Goal: Task Accomplishment & Management: Manage account settings

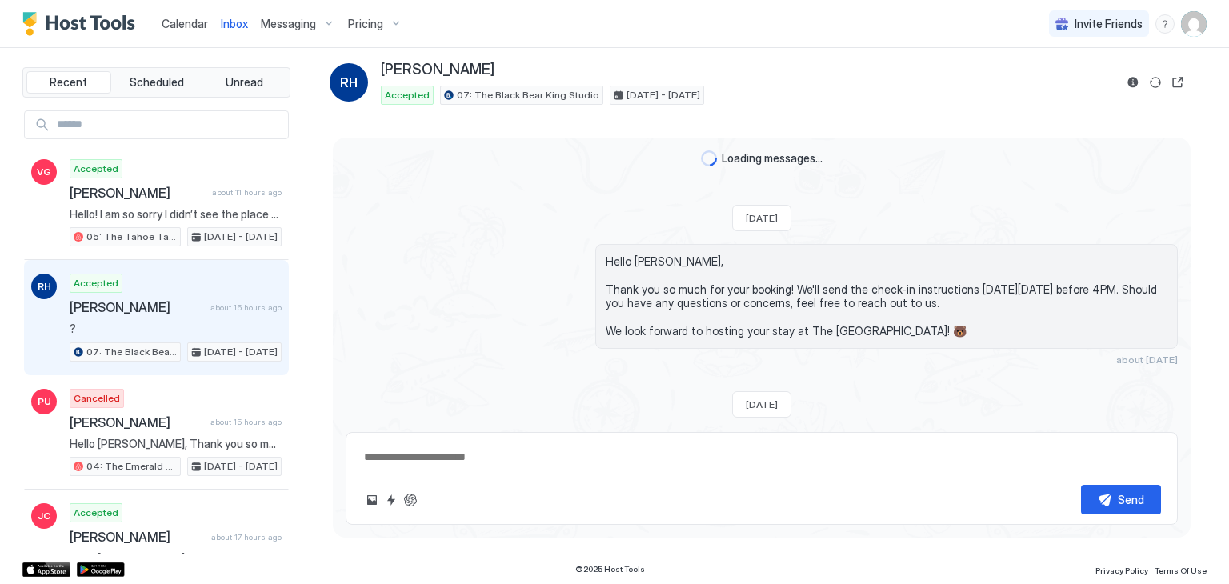
scroll to position [437, 0]
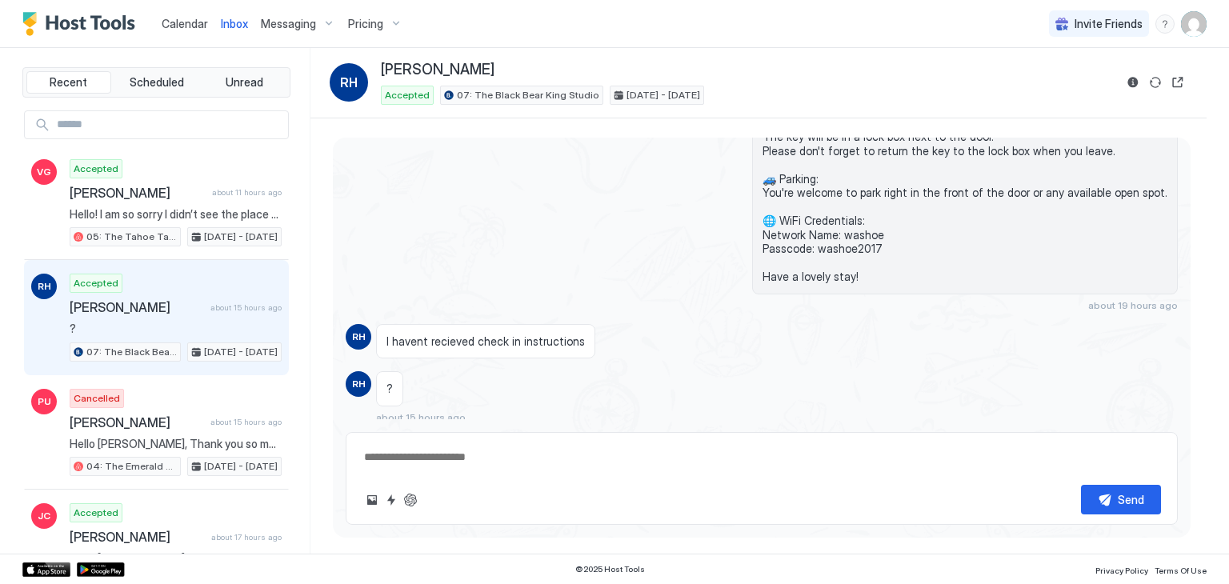
click at [191, 17] on span "Calendar" at bounding box center [185, 24] width 46 height 14
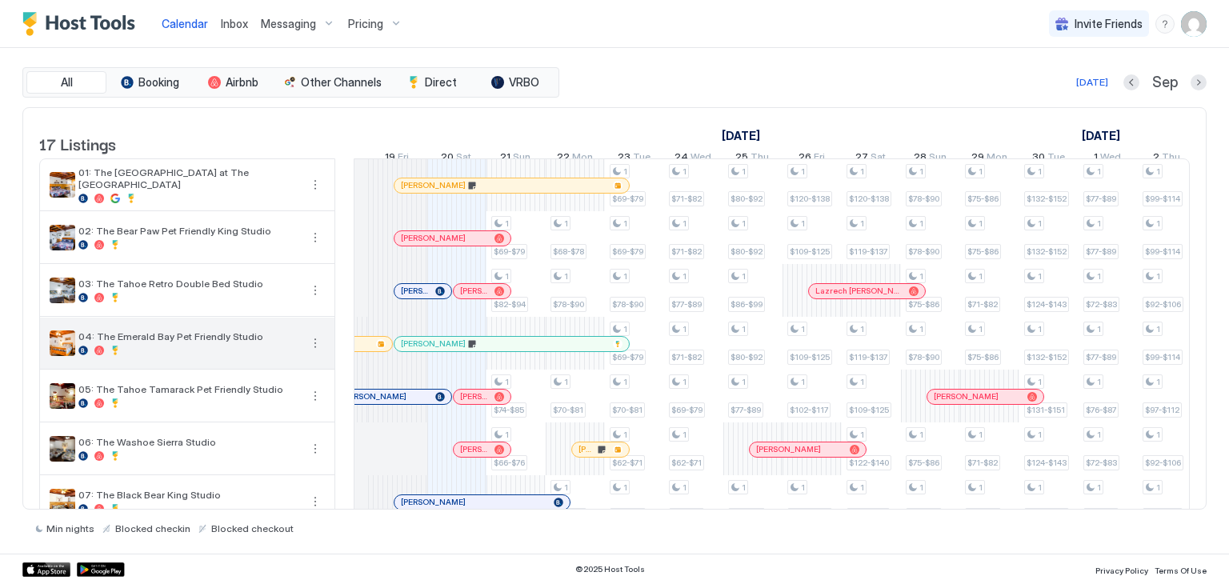
scroll to position [0, 808]
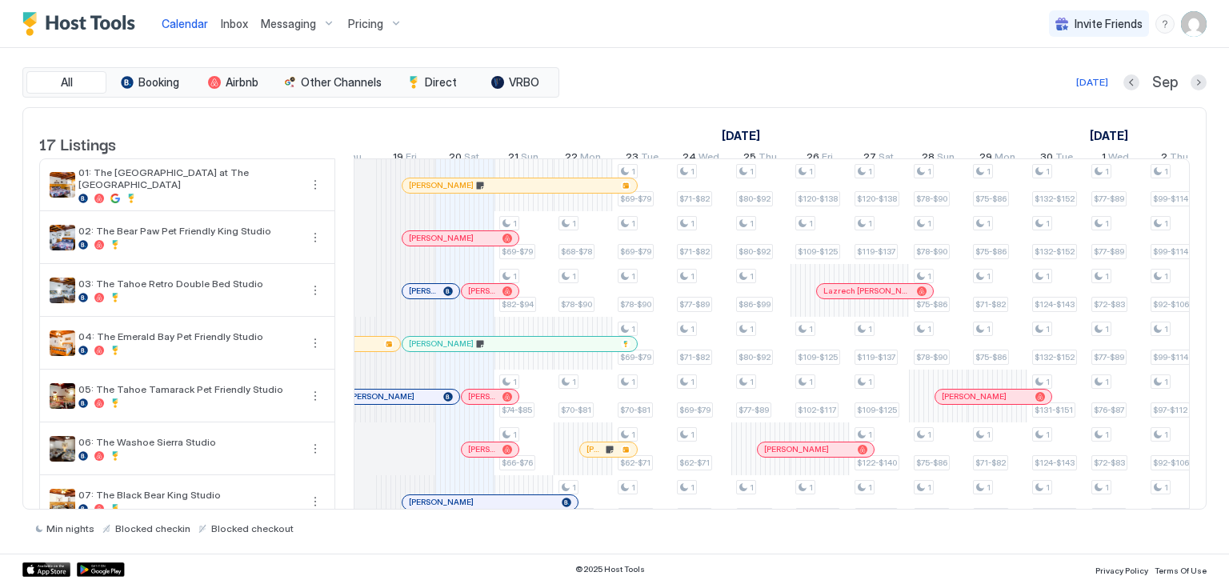
click at [427, 351] on div at bounding box center [428, 344] width 13 height 13
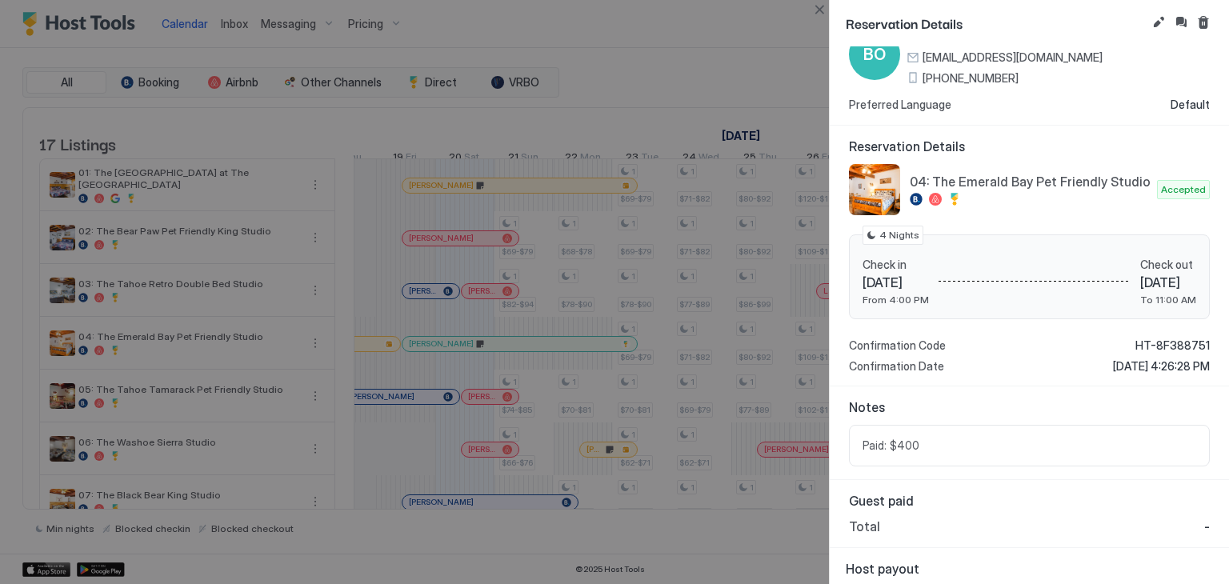
scroll to position [90, 0]
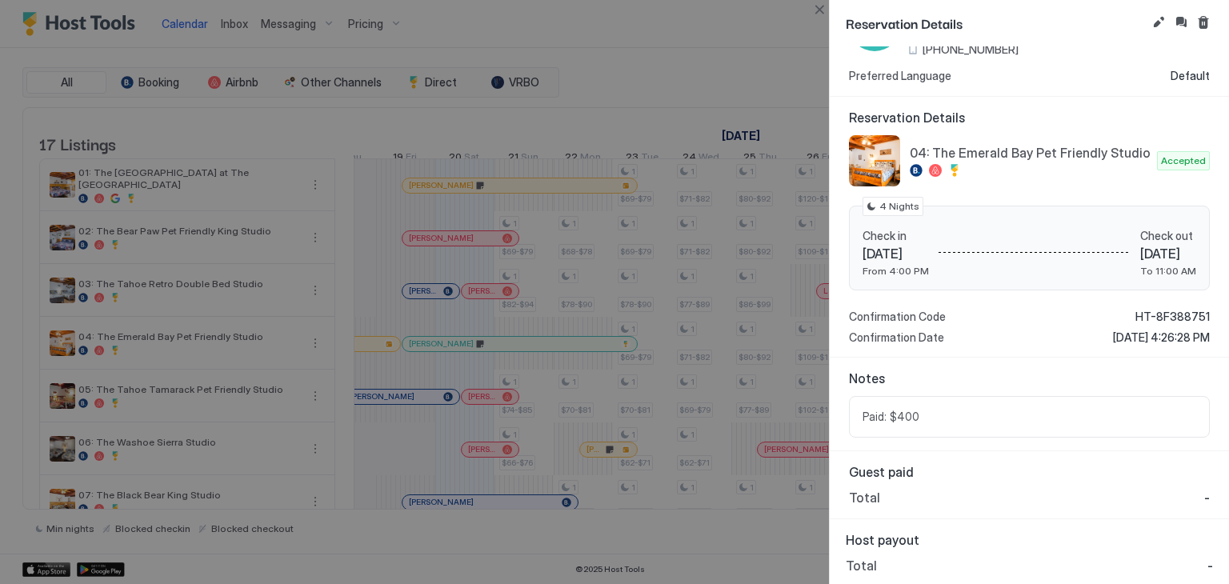
click at [243, 30] on div at bounding box center [614, 292] width 1229 height 584
click at [820, 1] on button "Close" at bounding box center [819, 9] width 19 height 19
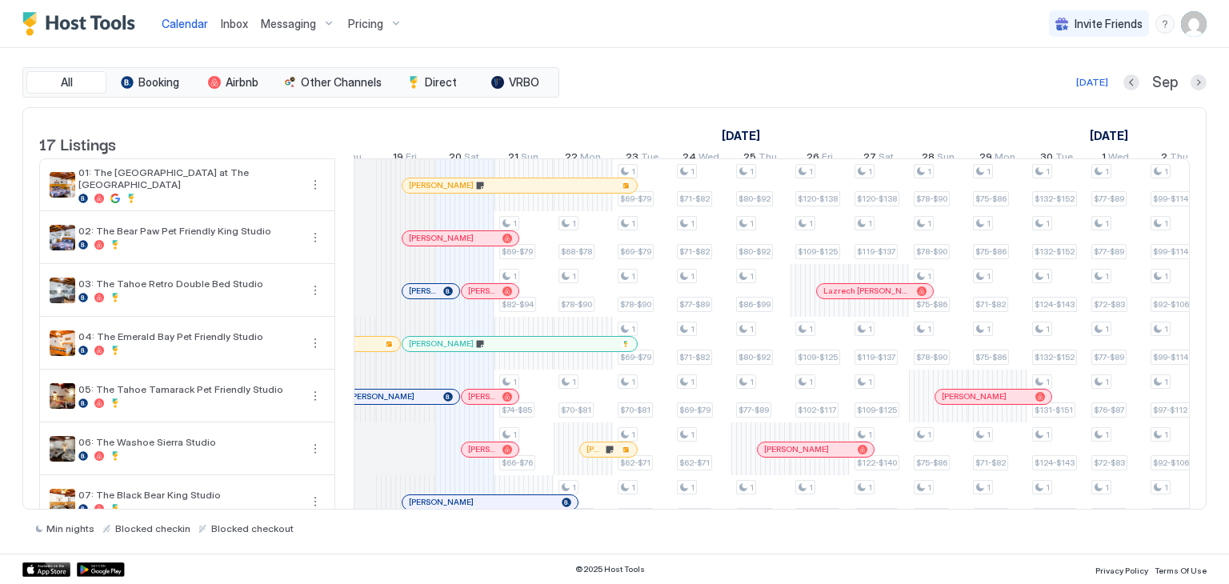
click at [235, 34] on div "Inbox" at bounding box center [234, 24] width 40 height 30
click at [222, 25] on span "Inbox" at bounding box center [234, 24] width 27 height 14
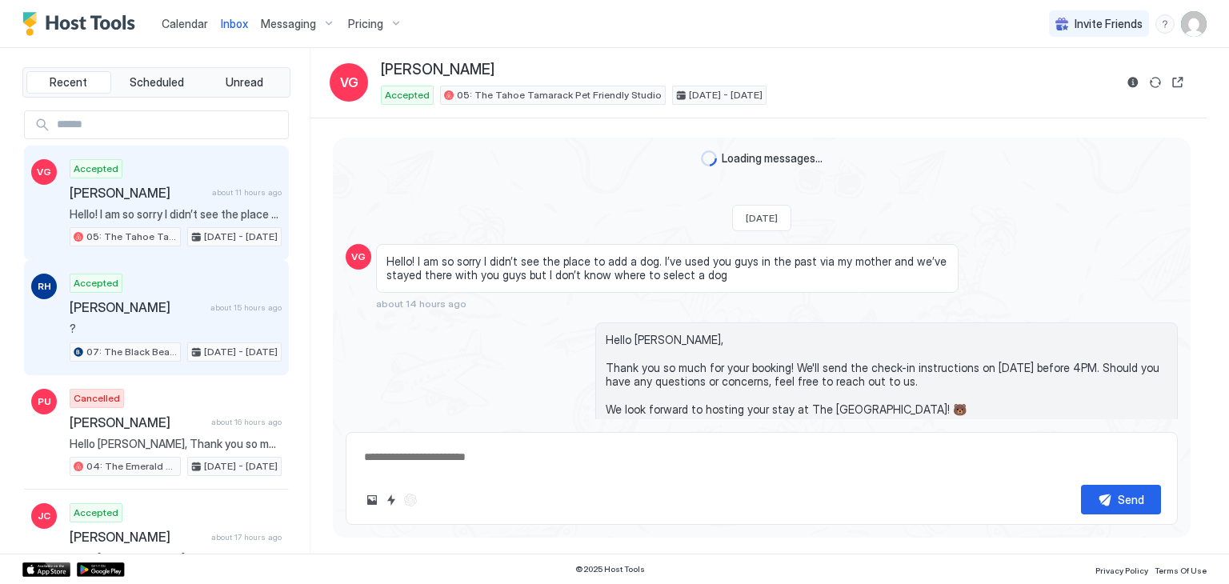
scroll to position [554, 0]
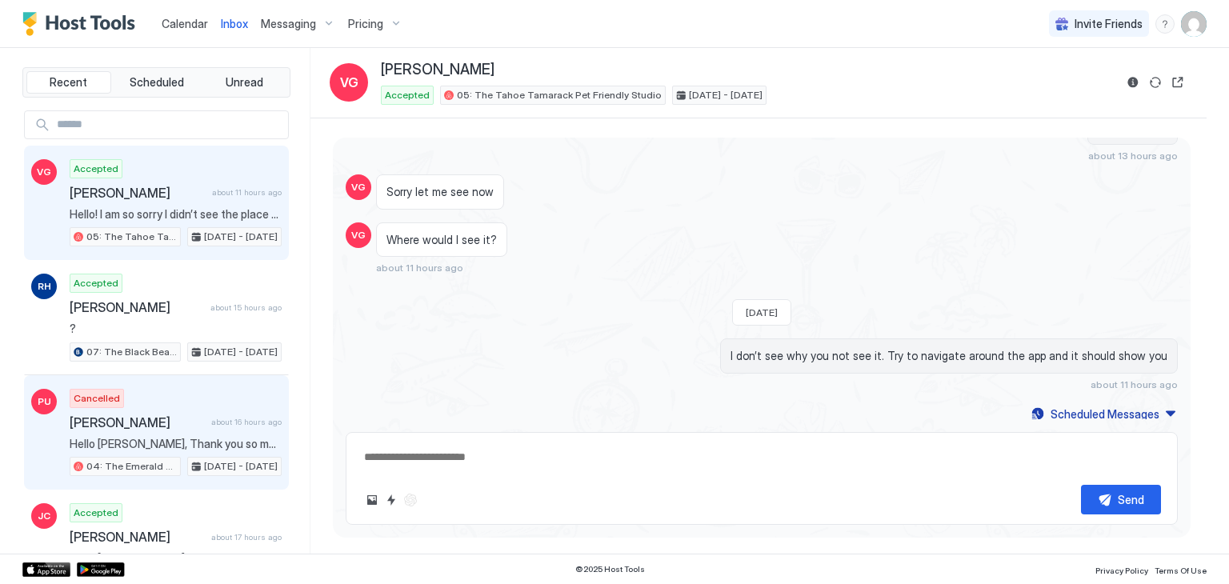
click at [209, 402] on div "Cancelled [PERSON_NAME] about 16 hours ago Hello [PERSON_NAME], Thank you so mu…" at bounding box center [176, 433] width 212 height 88
